Goal: Transaction & Acquisition: Purchase product/service

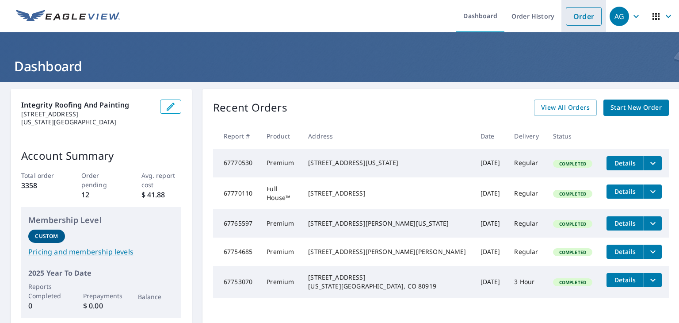
click at [574, 21] on link "Order" at bounding box center [584, 16] width 36 height 19
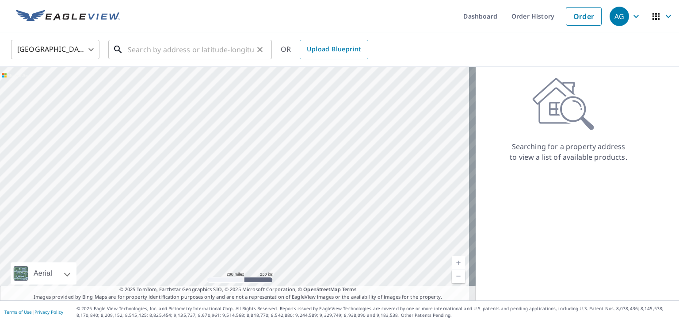
click at [242, 48] on input "text" at bounding box center [191, 49] width 126 height 25
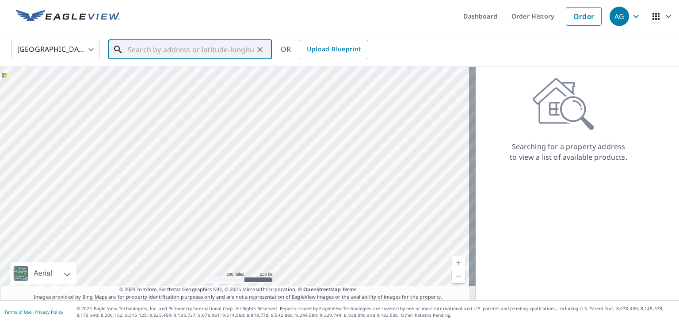
click at [161, 46] on input "text" at bounding box center [191, 49] width 126 height 25
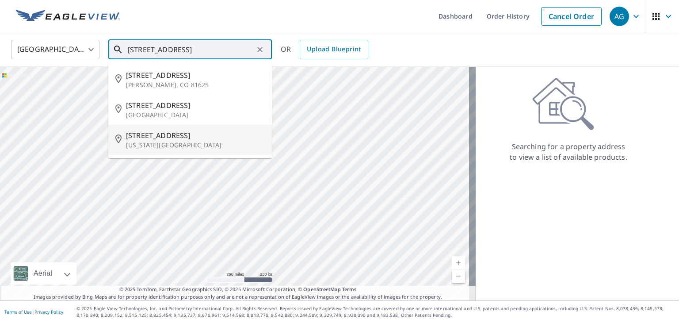
click at [176, 142] on p "[US_STATE][GEOGRAPHIC_DATA]" at bounding box center [195, 145] width 139 height 9
type input "[STREET_ADDRESS][US_STATE]"
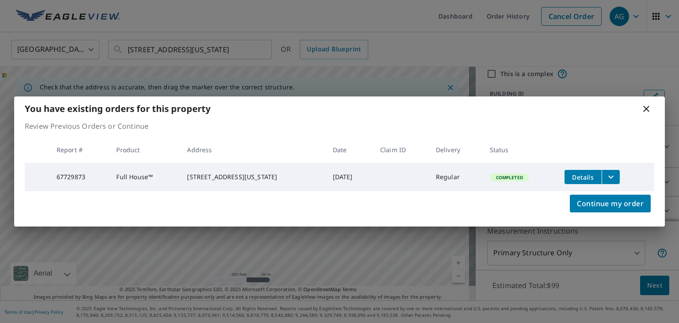
scroll to position [30, 0]
click at [605, 203] on span "Continue my order" at bounding box center [610, 203] width 67 height 12
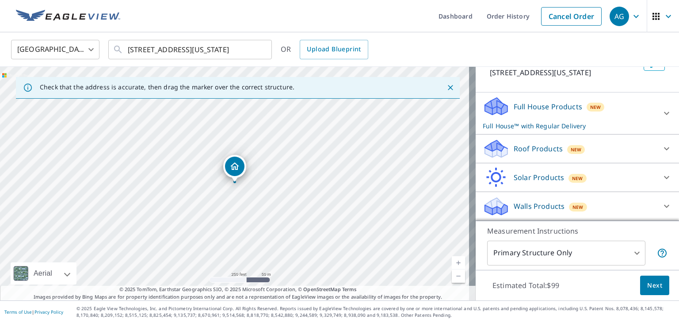
scroll to position [0, 0]
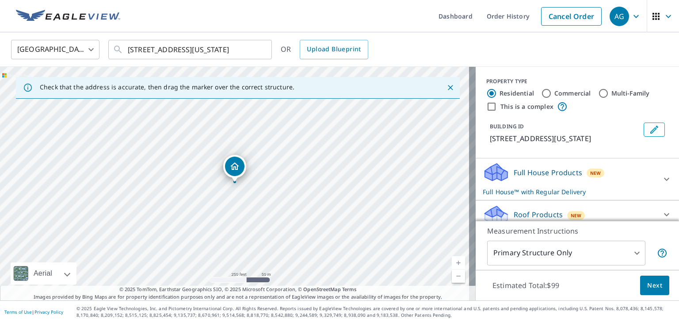
click at [561, 251] on body "AG AG Dashboard Order History Cancel Order AG [GEOGRAPHIC_DATA] [GEOGRAPHIC_DAT…" at bounding box center [339, 161] width 679 height 323
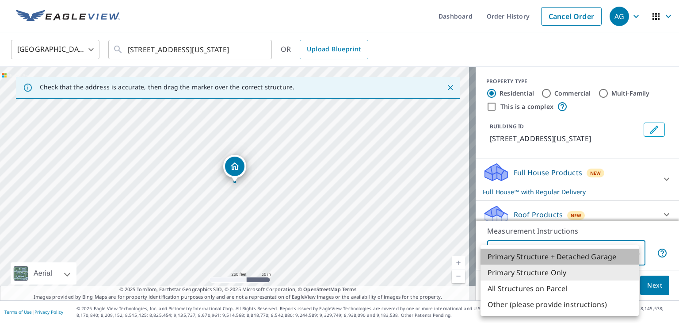
click at [559, 249] on li "Primary Structure + Detached Garage" at bounding box center [559, 256] width 158 height 16
type input "1"
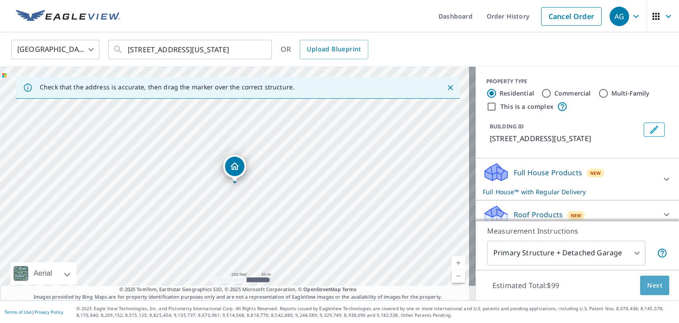
click at [647, 282] on span "Next" at bounding box center [654, 285] width 15 height 11
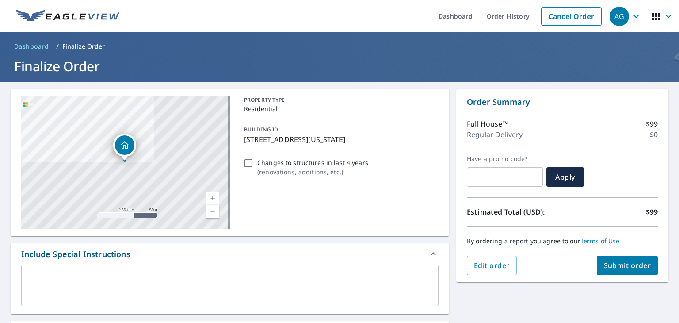
scroll to position [85, 0]
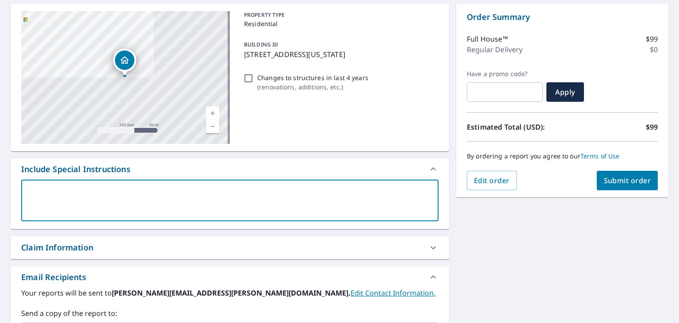
click at [253, 202] on textarea at bounding box center [229, 200] width 405 height 25
type textarea "I"
type textarea "x"
checkbox input "true"
type textarea "I'"
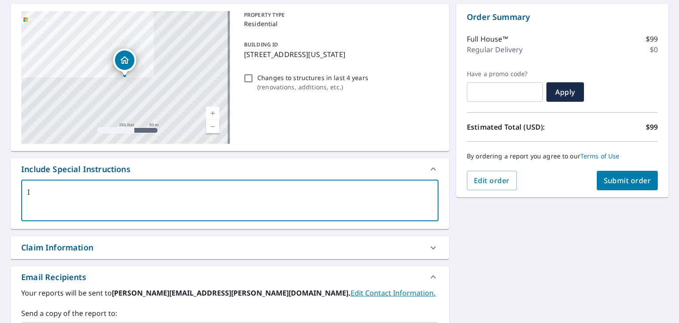
type textarea "x"
checkbox input "true"
type textarea "I'v"
type textarea "x"
checkbox input "true"
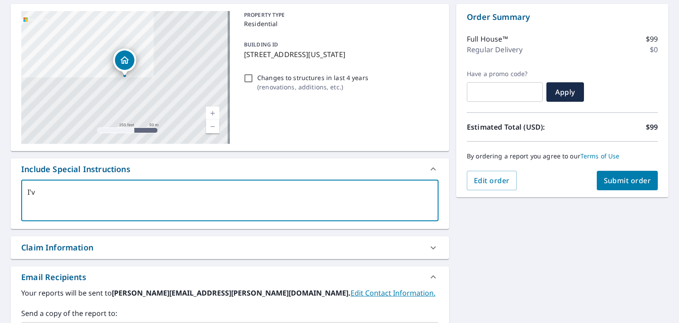
type textarea "I've"
type textarea "x"
checkbox input "true"
type textarea "I've"
type textarea "x"
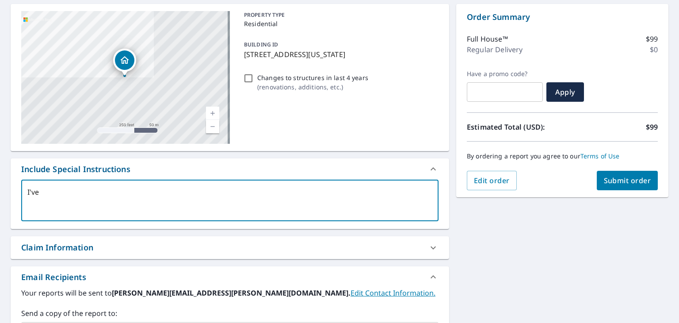
checkbox input "true"
type textarea "I've a"
type textarea "x"
checkbox input "true"
type textarea "I've al"
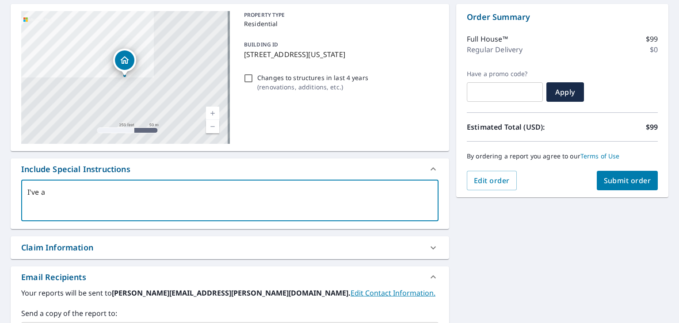
type textarea "x"
checkbox input "true"
type textarea "I've alr"
type textarea "x"
checkbox input "true"
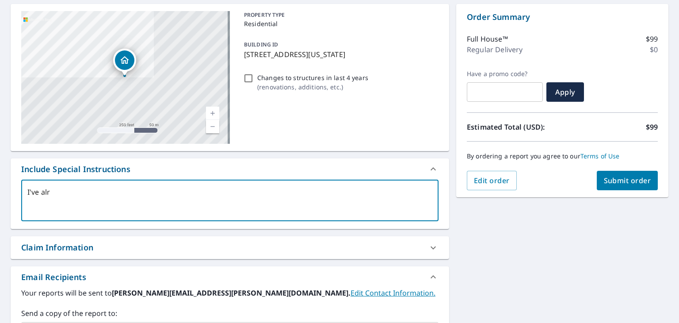
type textarea "I've alre"
type textarea "x"
checkbox input "true"
type textarea "I've alrea"
type textarea "x"
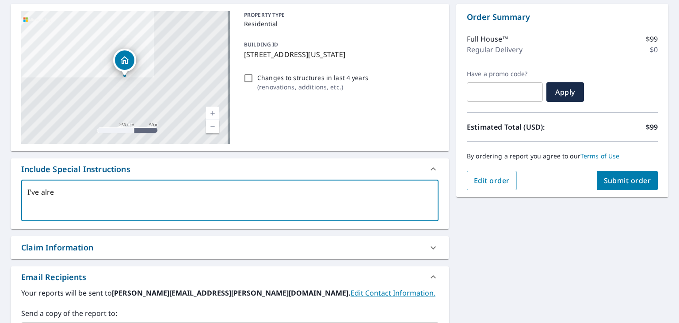
checkbox input "true"
type textarea "I've alreay"
type textarea "x"
checkbox input "true"
type textarea "I've alreayd"
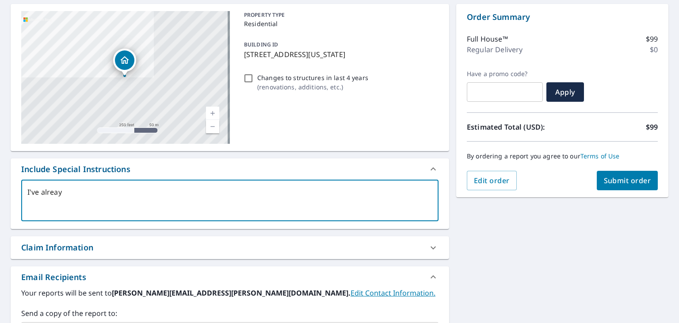
type textarea "x"
checkbox input "true"
type textarea "I've alreay"
type textarea "x"
checkbox input "true"
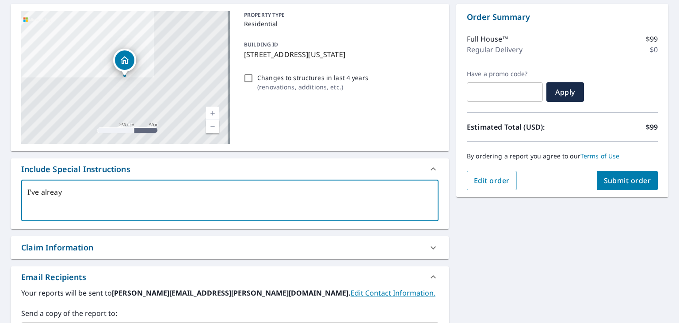
type textarea "I've alrea"
type textarea "x"
checkbox input "true"
type textarea "I've alread"
type textarea "x"
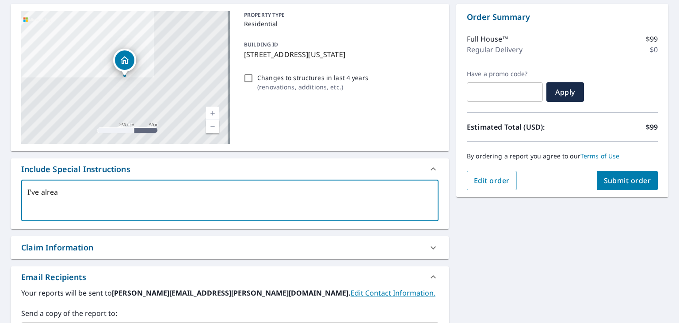
checkbox input "true"
type textarea "I've already"
type textarea "x"
checkbox input "true"
type textarea "I've already"
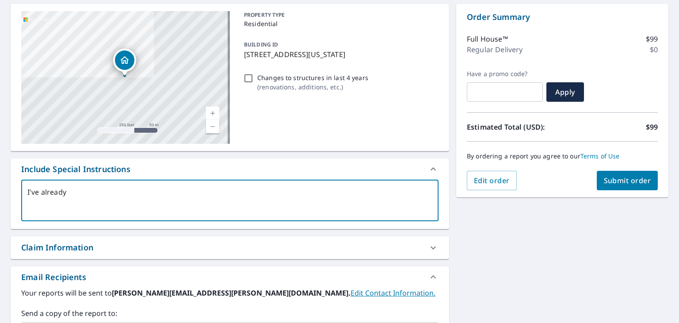
type textarea "x"
checkbox input "true"
type textarea "I've already o"
type textarea "x"
checkbox input "true"
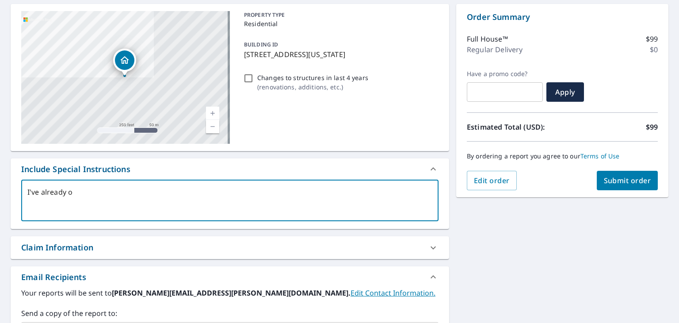
type textarea "I've already or"
type textarea "x"
checkbox input "true"
type textarea "I've already ord"
type textarea "x"
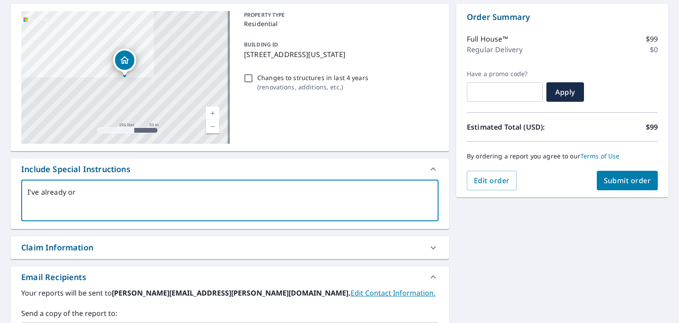
checkbox input "true"
type textarea "I've already orde"
type textarea "x"
checkbox input "true"
type textarea "I've already order"
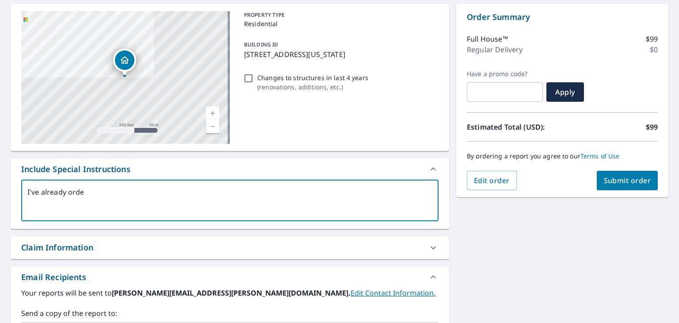
type textarea "x"
checkbox input "true"
type textarea "I've already ordere"
type textarea "x"
checkbox input "true"
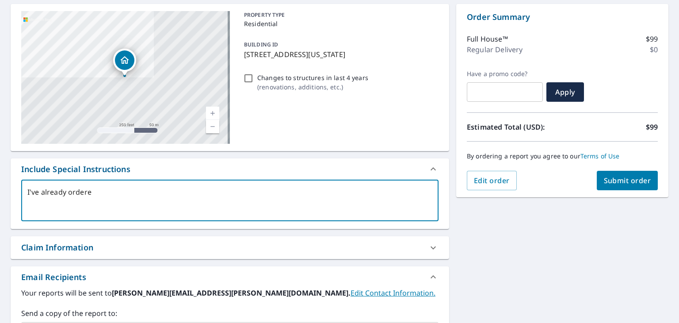
type textarea "I've already ordered"
type textarea "x"
checkbox input "true"
type textarea "I've already ordered"
type textarea "x"
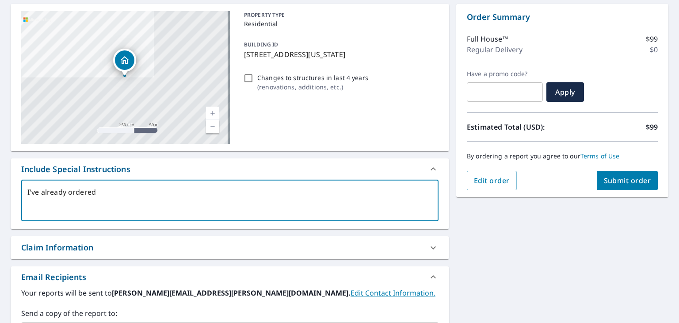
checkbox input "true"
type textarea "I've already ordered t"
type textarea "x"
checkbox input "true"
type textarea "I've already ordered th"
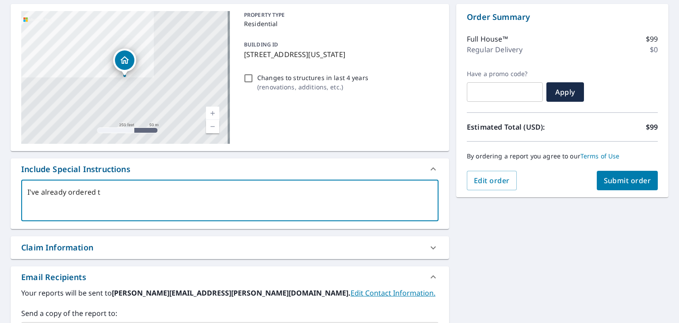
type textarea "x"
checkbox input "true"
type textarea "I've already ordered the"
type textarea "x"
checkbox input "true"
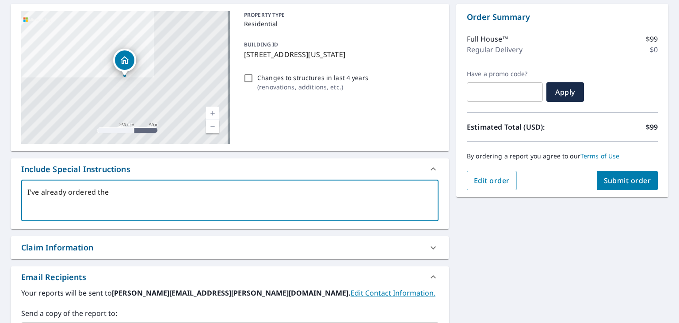
type textarea "I've already ordered the"
type textarea "x"
checkbox input "true"
type textarea "I've already ordered the c"
type textarea "x"
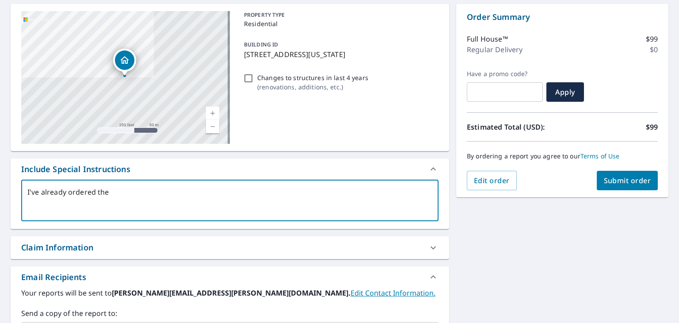
checkbox input "true"
type textarea "I've already ordered the co"
type textarea "x"
checkbox input "true"
type textarea "I've already ordered the com"
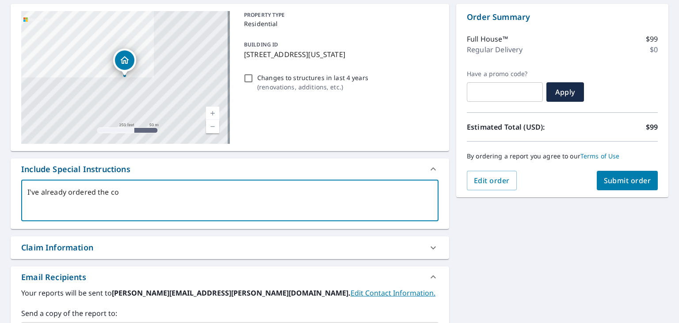
type textarea "x"
checkbox input "true"
type textarea "I've already ordered the comp"
type textarea "x"
checkbox input "true"
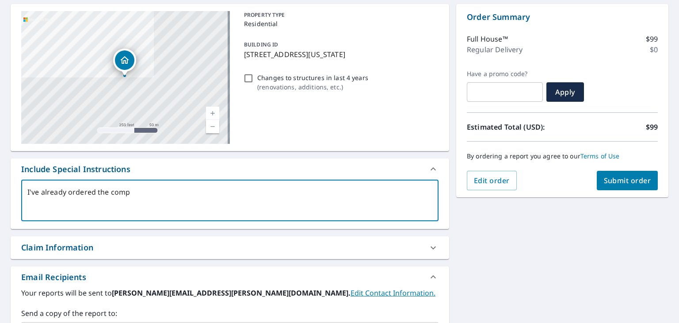
type textarea "I've already ordered the compl"
type textarea "x"
checkbox input "true"
type textarea "I've already ordered the comple"
type textarea "x"
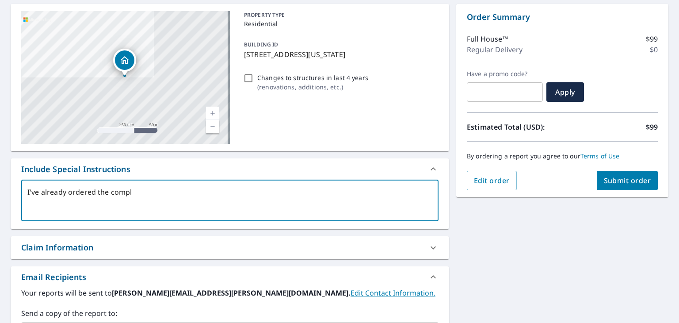
checkbox input "true"
type textarea "I've already ordered the complet"
type textarea "x"
checkbox input "true"
type textarea "I've already ordered the complete"
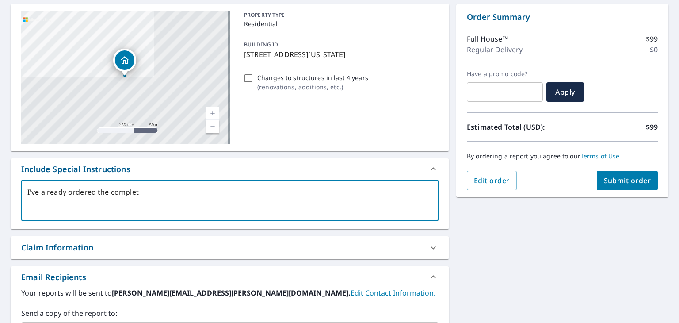
type textarea "x"
checkbox input "true"
type textarea "I've already ordered the complete"
type textarea "x"
checkbox input "true"
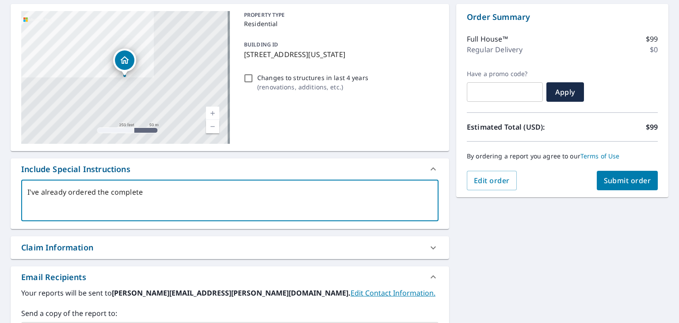
type textarea "I've already ordered the complete w"
type textarea "x"
checkbox input "true"
type textarea "I've already ordered the complete wh"
type textarea "x"
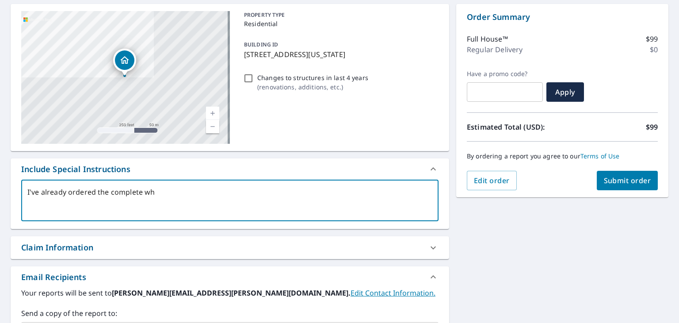
checkbox input "true"
type textarea "I've already ordered the complete who"
type textarea "x"
checkbox input "true"
type textarea "I've already ordered the complete whol"
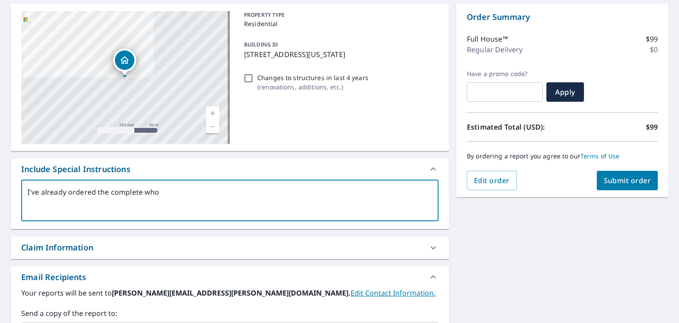
type textarea "x"
checkbox input "true"
type textarea "I've already ordered the complete whole"
type textarea "x"
checkbox input "true"
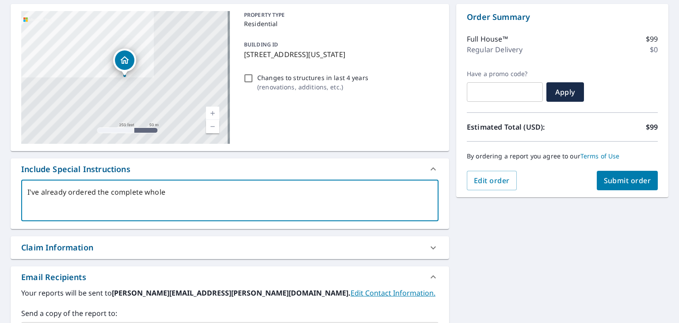
type textarea "I've already ordered the complete whole"
type textarea "x"
checkbox input "true"
type textarea "I've already ordered the complete whole h"
type textarea "x"
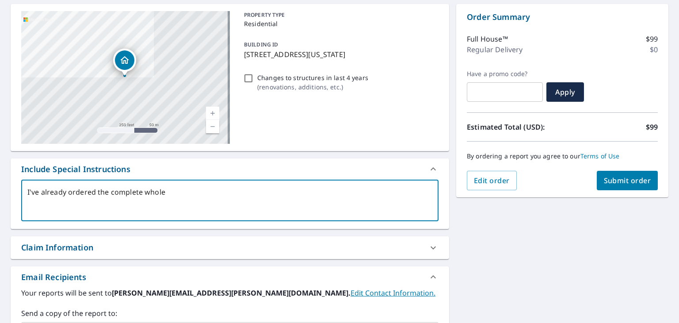
checkbox input "true"
type textarea "I've already ordered the complete whole ho"
type textarea "x"
checkbox input "true"
type textarea "I've already ordered the complete whole hom"
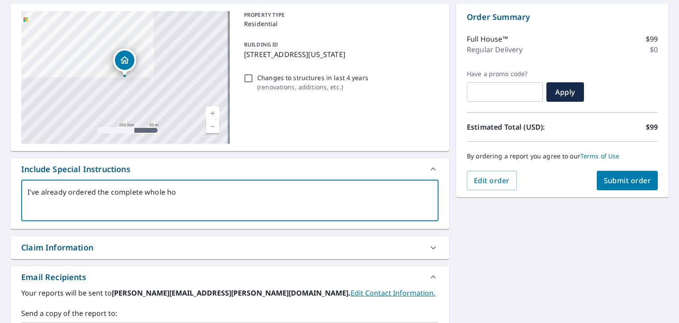
type textarea "x"
checkbox input "true"
type textarea "I've already ordered the complete whole home"
type textarea "x"
checkbox input "true"
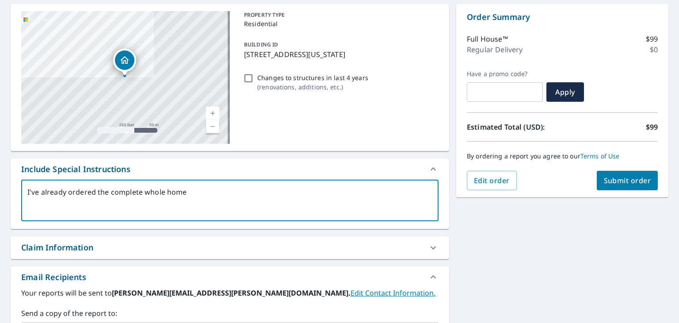
type textarea "I've already ordered the complete whole home"
type textarea "x"
checkbox input "true"
type textarea "I've already ordered the complete whole home e"
type textarea "x"
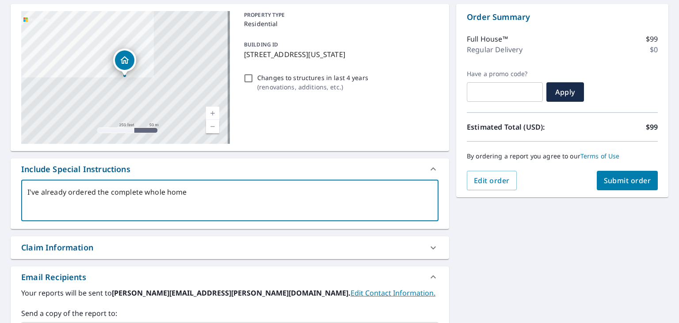
checkbox input "true"
type textarea "I've already ordered the complete whole home ea"
type textarea "x"
checkbox input "true"
type textarea "I've already ordered the complete whole home eag"
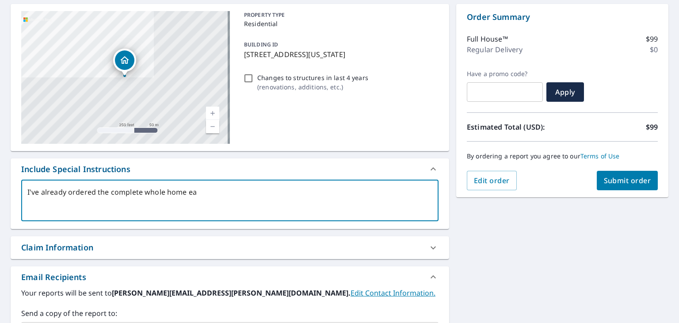
type textarea "x"
checkbox input "true"
type textarea "I've already ordered the complete whole home eagl"
type textarea "x"
checkbox input "true"
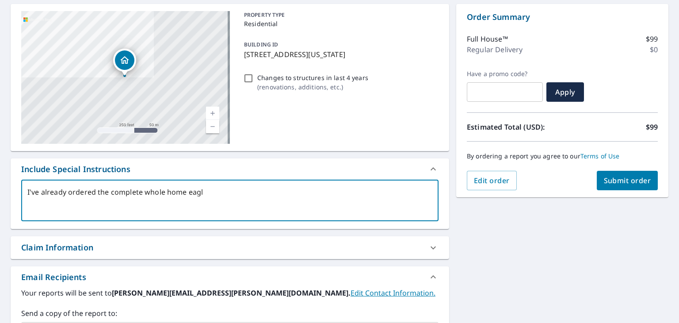
type textarea "I've already ordered the complete whole home eagle"
type textarea "x"
checkbox input "true"
type textarea "I've already ordered the complete whole home eagl"
type textarea "x"
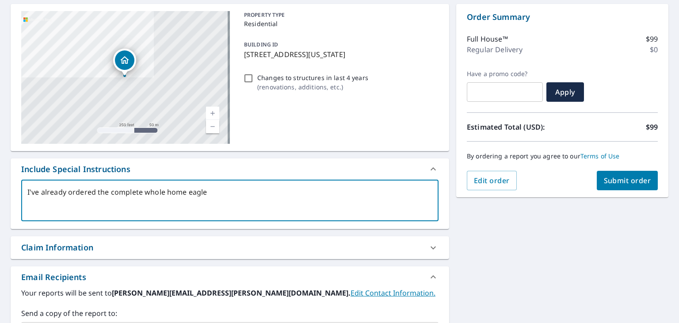
checkbox input "true"
type textarea "I've already ordered the complete whole home eag"
type textarea "x"
checkbox input "true"
type textarea "I've already ordered the complete whole home ea"
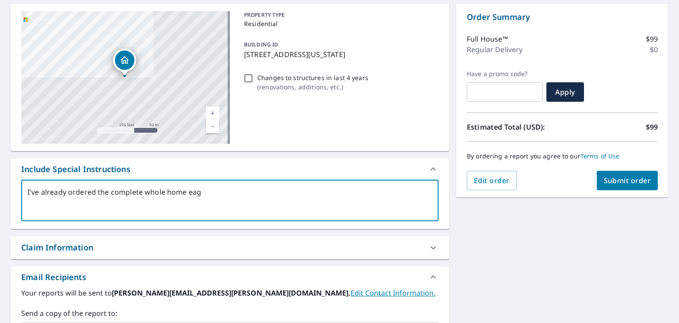
type textarea "x"
checkbox input "true"
type textarea "I've already ordered the complete whole home e"
type textarea "x"
checkbox input "true"
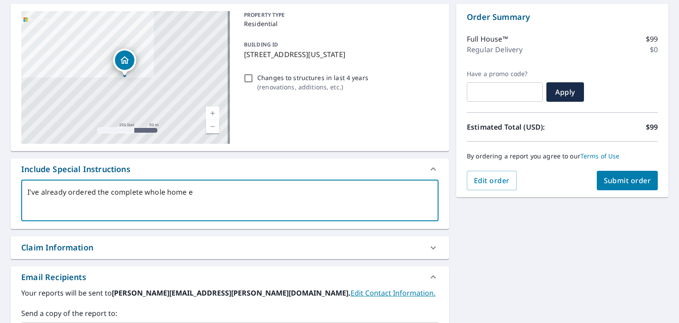
type textarea "I've already ordered the complete whole home"
type textarea "x"
checkbox input "true"
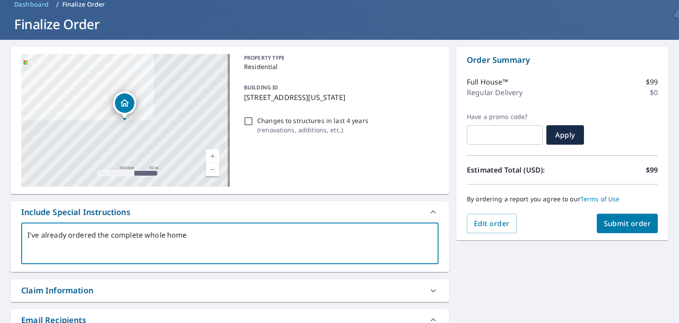
scroll to position [53, 0]
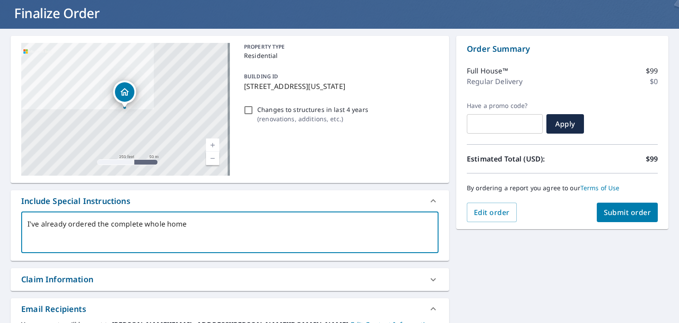
type textarea "I've already ordered the complete whole home v"
type textarea "x"
checkbox input "true"
type textarea "I've already ordered the complete whole home vi"
type textarea "x"
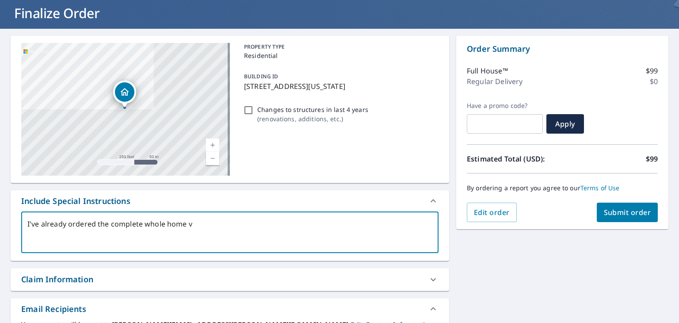
checkbox input "true"
type textarea "I've already ordered the complete whole home vie"
type textarea "x"
checkbox input "true"
type textarea "I've already ordered the complete whole home view"
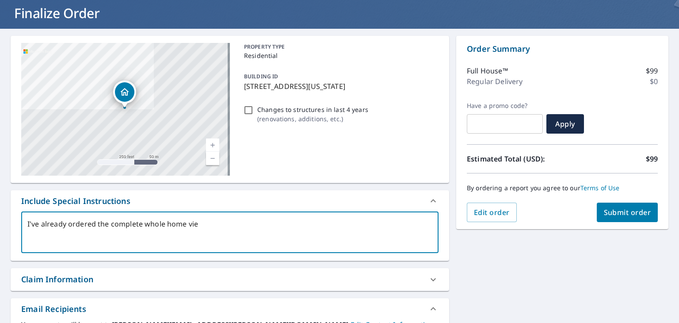
type textarea "x"
checkbox input "true"
type textarea "I've already ordered the complete whole home view"
type textarea "x"
checkbox input "true"
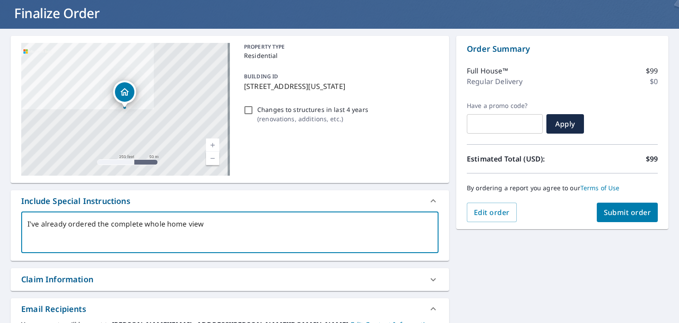
type textarea "I've already ordered the complete whole home view n"
type textarea "x"
checkbox input "true"
type textarea "I've already ordered the complete whole home view ne"
type textarea "x"
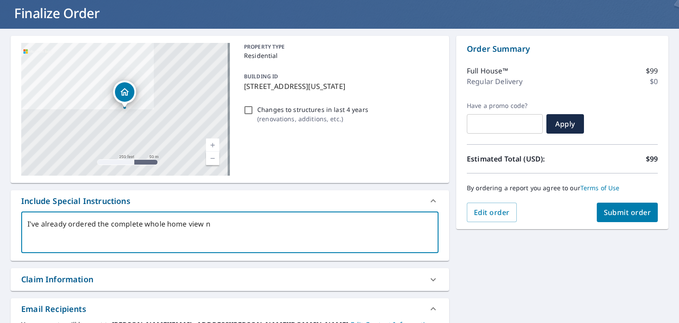
checkbox input "true"
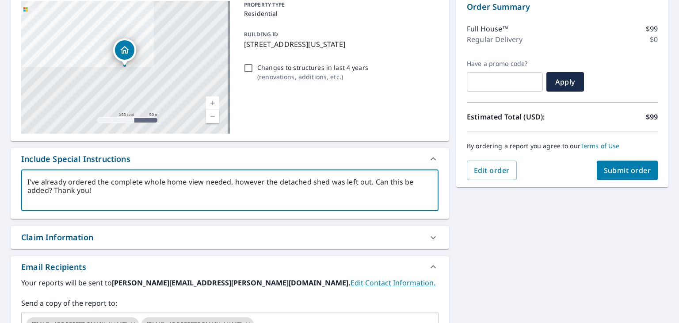
scroll to position [173, 0]
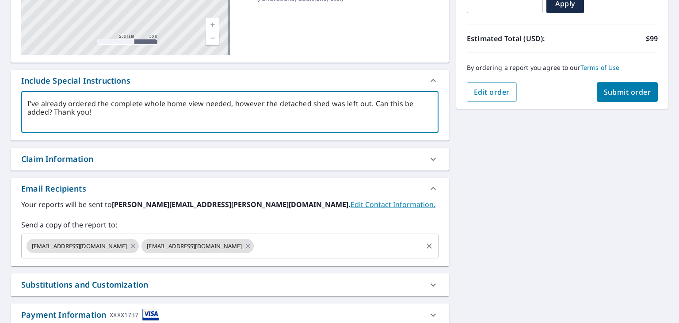
click at [255, 248] on input "text" at bounding box center [338, 245] width 166 height 17
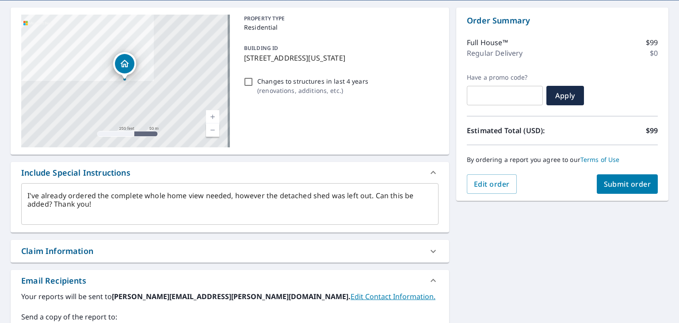
scroll to position [58, 0]
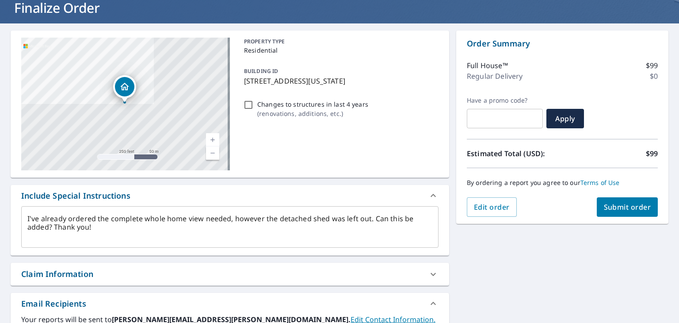
click at [613, 209] on span "Submit order" at bounding box center [627, 207] width 47 height 10
